Goal: Information Seeking & Learning: Understand process/instructions

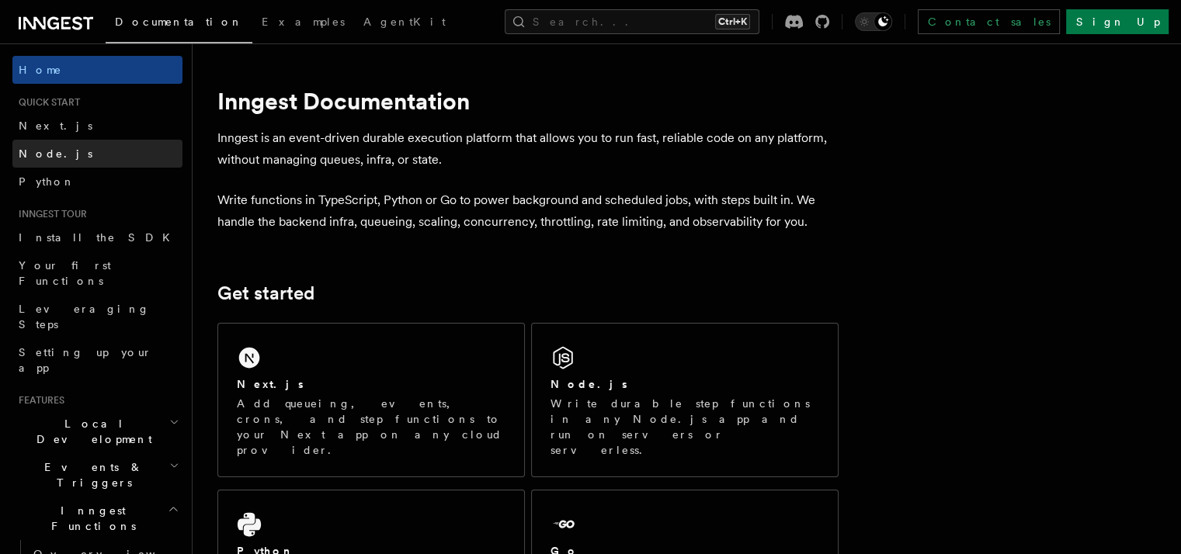
click at [30, 154] on span "Node.js" at bounding box center [56, 154] width 74 height 12
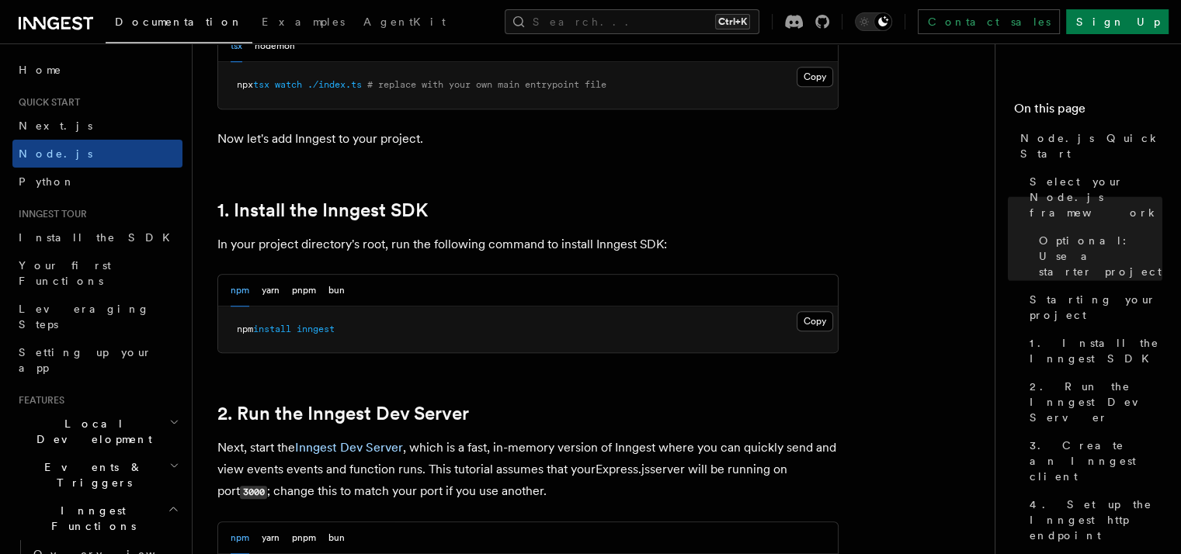
scroll to position [873, 0]
click at [820, 311] on button "Copy Copied" at bounding box center [815, 321] width 36 height 20
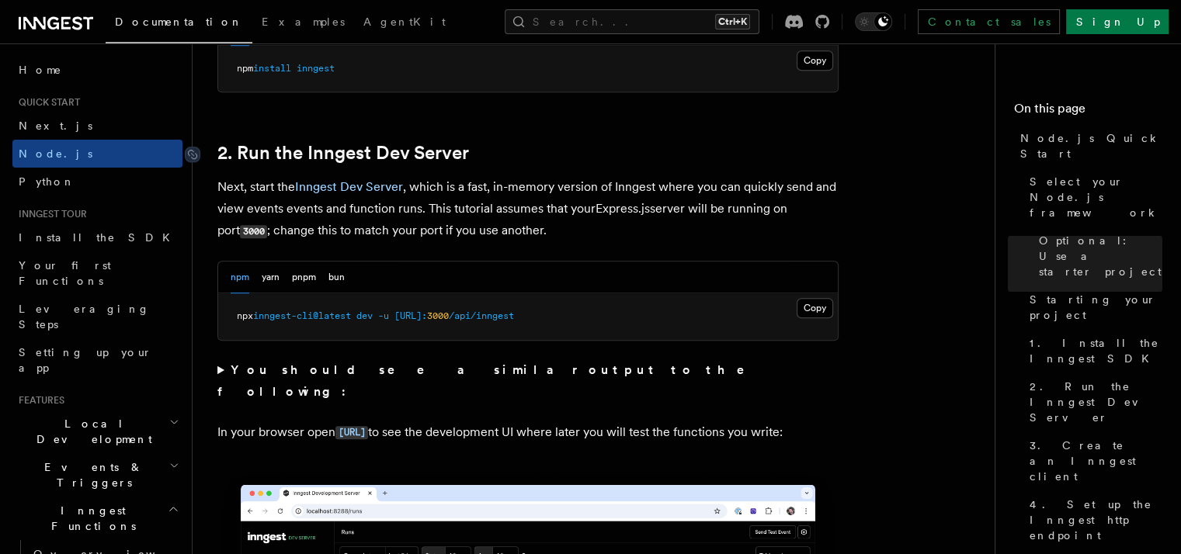
scroll to position [1132, 0]
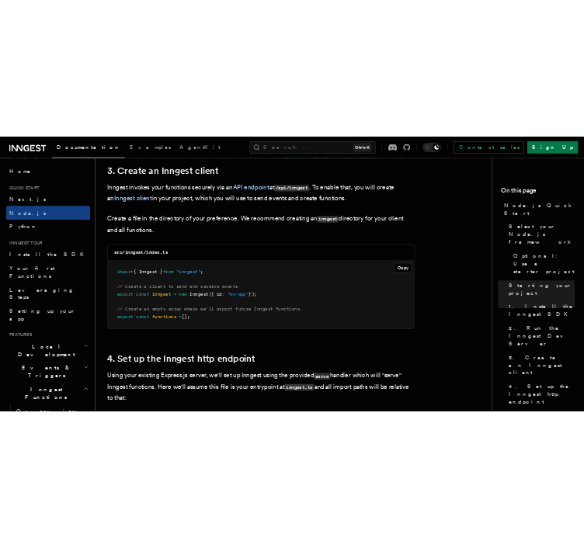
scroll to position [2147, 0]
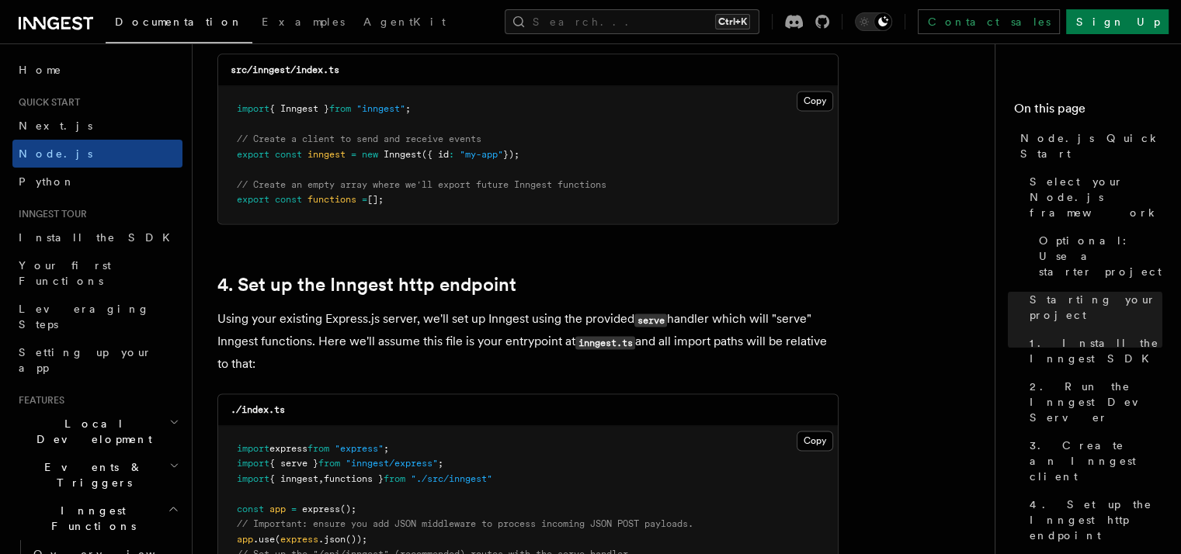
drag, startPoint x: 537, startPoint y: 150, endPoint x: 223, endPoint y: 151, distance: 314.4
click at [223, 151] on pre "import { Inngest } from "inngest" ; // Create a client to send and receive even…" at bounding box center [528, 154] width 620 height 137
copy span "export const inngest = new Inngest ({ id : "my-app" });"
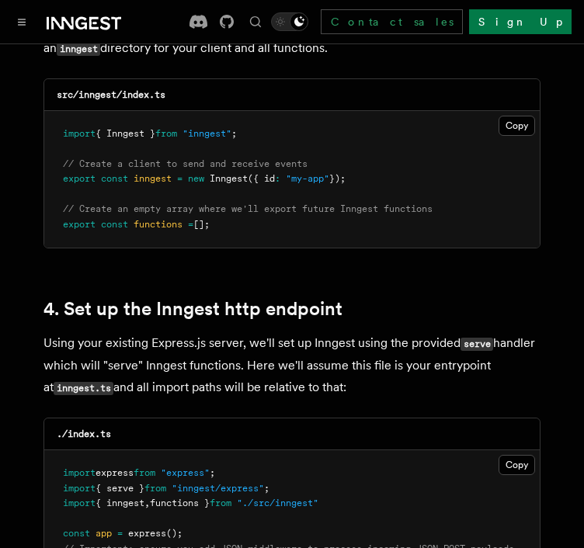
drag, startPoint x: 62, startPoint y: 182, endPoint x: 241, endPoint y: 210, distance: 180.6
click at [241, 210] on pre "import { Inngest } from "inngest" ; // Create a client to send and receive even…" at bounding box center [291, 179] width 495 height 137
copy code "// Create an empty array where we'll export future Inngest functions export con…"
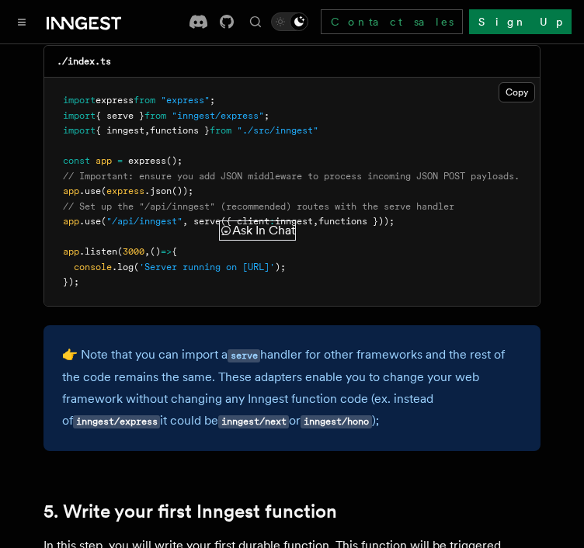
scroll to position [2521, 0]
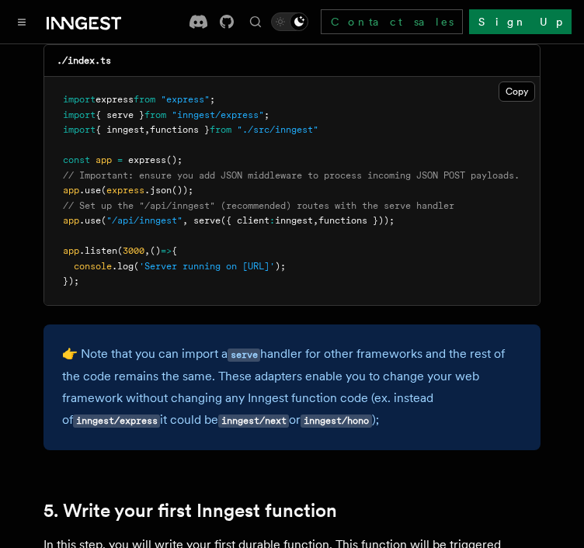
drag, startPoint x: 427, startPoint y: 198, endPoint x: 64, endPoint y: 203, distance: 362.6
click at [64, 203] on pre "import express from "express" ; import { serve } from "inngest/express" ; impor…" at bounding box center [291, 191] width 495 height 228
copy span "app .use ( "/api/inngest" , serve ({ client : inngest , functions }));"
click at [418, 93] on pre "import express from "express" ; import { serve } from "inngest/express" ; impor…" at bounding box center [291, 191] width 495 height 228
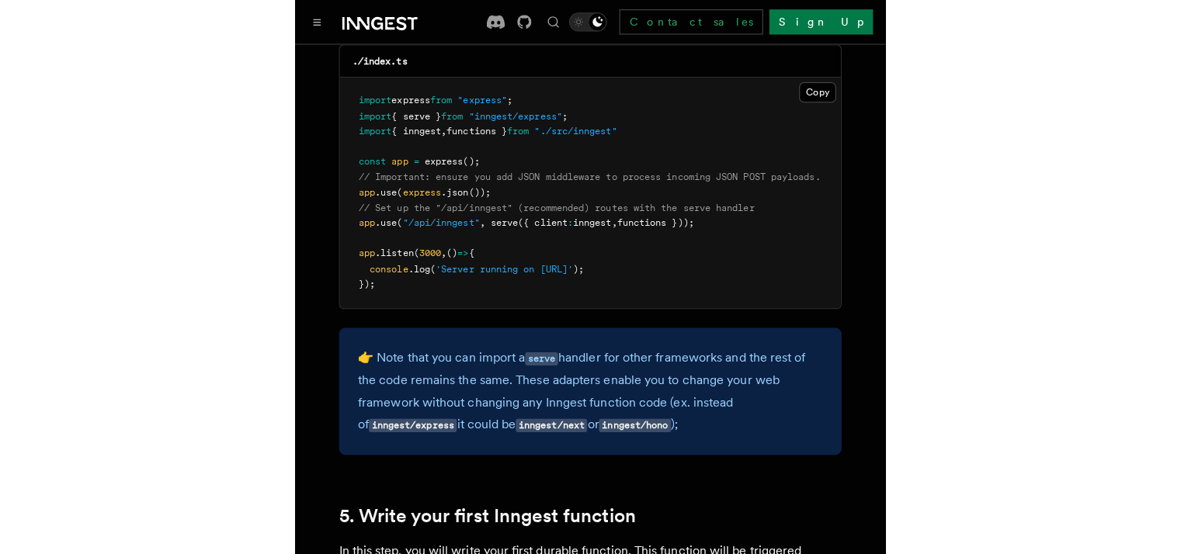
scroll to position [2474, 0]
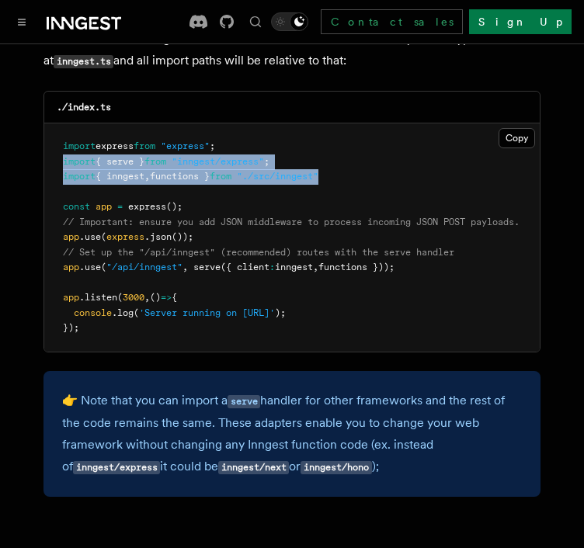
drag, startPoint x: 55, startPoint y: 141, endPoint x: 397, endPoint y: 151, distance: 342.5
click at [397, 151] on pre "import express from "express" ; import { serve } from "inngest/express" ; impor…" at bounding box center [291, 237] width 495 height 228
copy code "import { serve } from "inngest/express" ; import { inngest , functions } from "…"
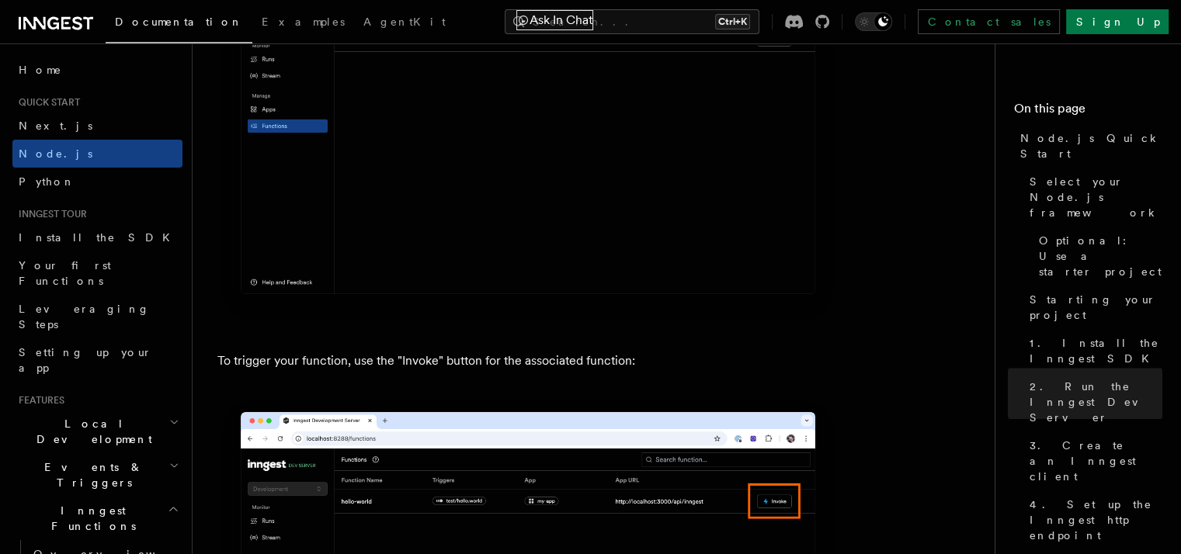
scroll to position [3980, 0]
